Goal: Transaction & Acquisition: Download file/media

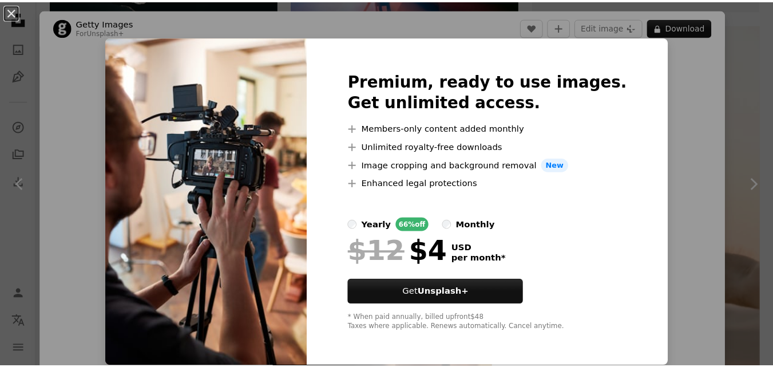
scroll to position [576, 0]
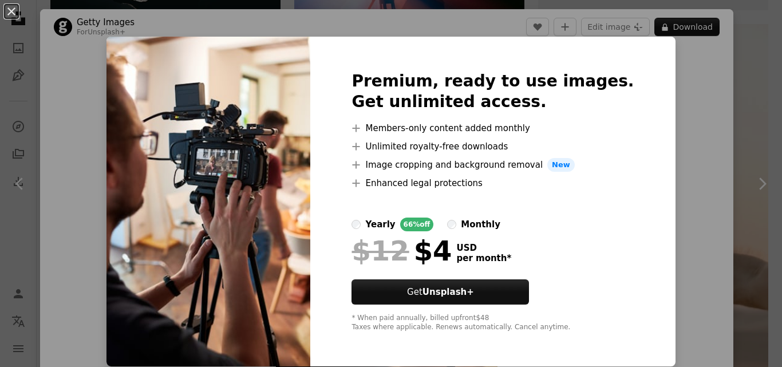
click at [279, 204] on img at bounding box center [208, 202] width 204 height 330
click at [9, 6] on button "An X shape" at bounding box center [12, 12] width 14 height 14
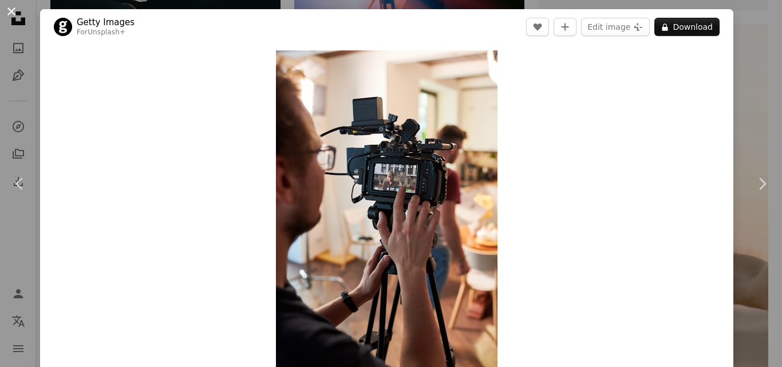
click at [13, 6] on button "An X shape" at bounding box center [12, 12] width 14 height 14
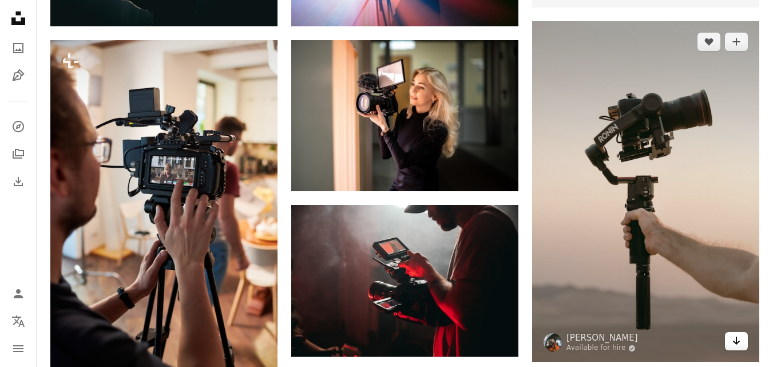
click at [737, 344] on icon "Arrow pointing down" at bounding box center [736, 341] width 9 height 14
